Goal: Find specific page/section: Find specific page/section

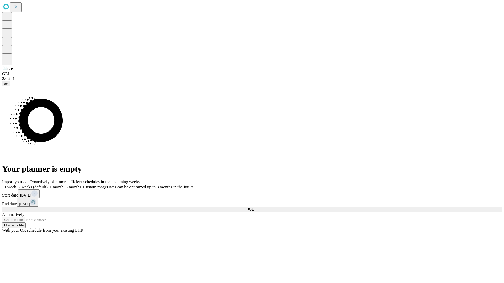
click at [256, 208] on span "Fetch" at bounding box center [251, 210] width 9 height 4
